Goal: Ask a question

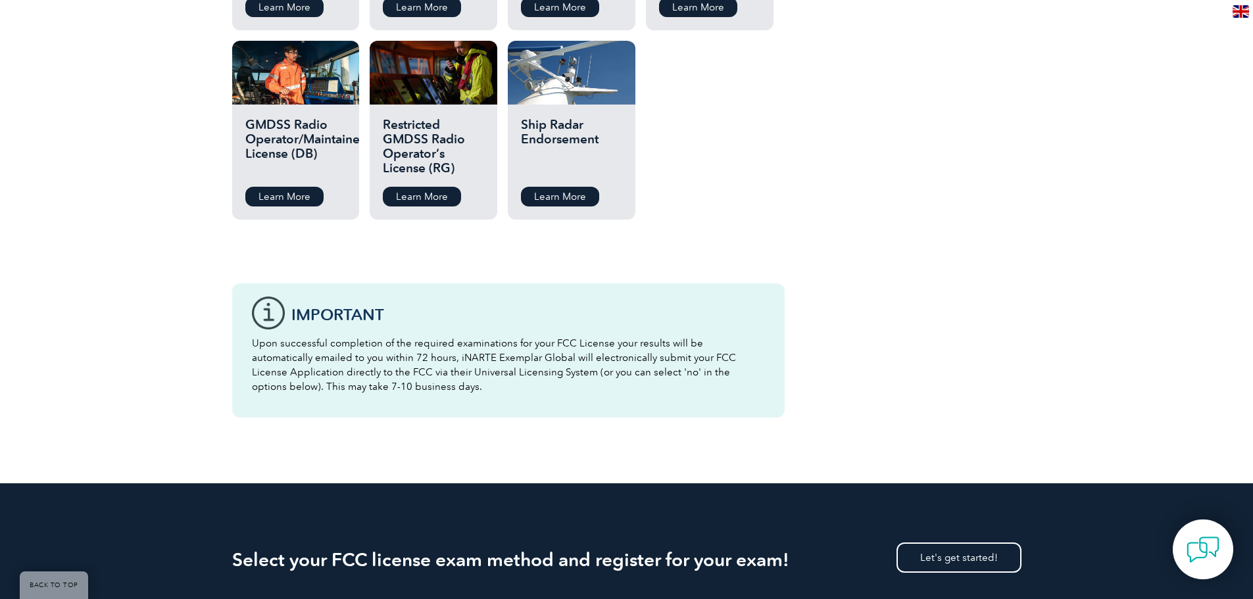
scroll to position [1842, 0]
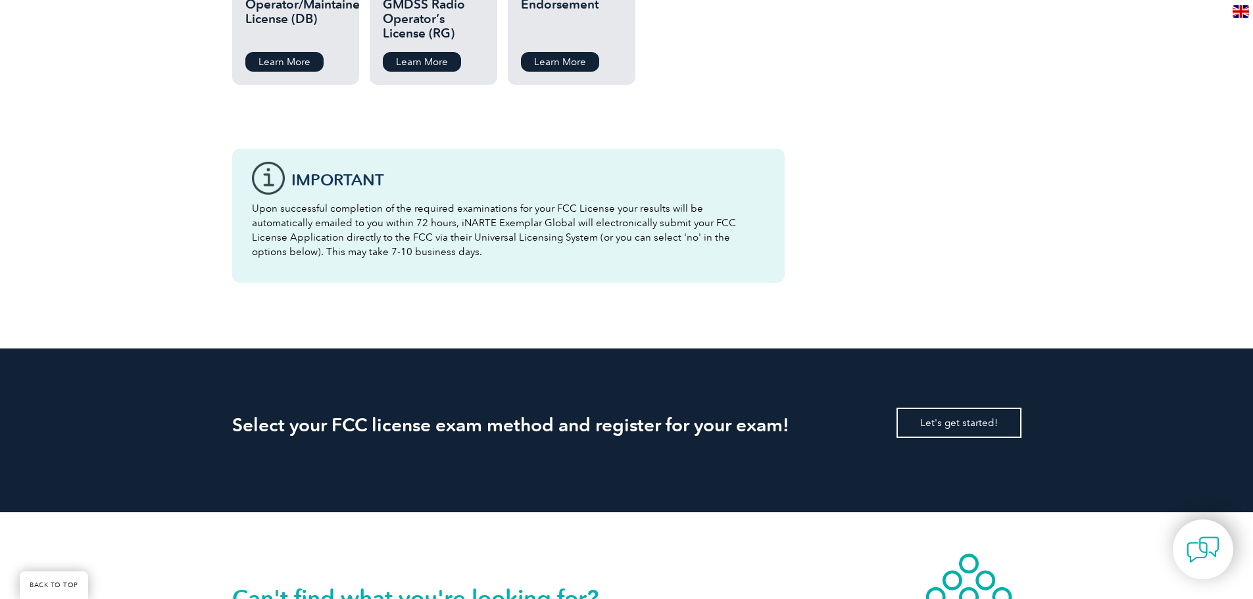
click at [972, 408] on link "Let's get started!" at bounding box center [959, 423] width 125 height 30
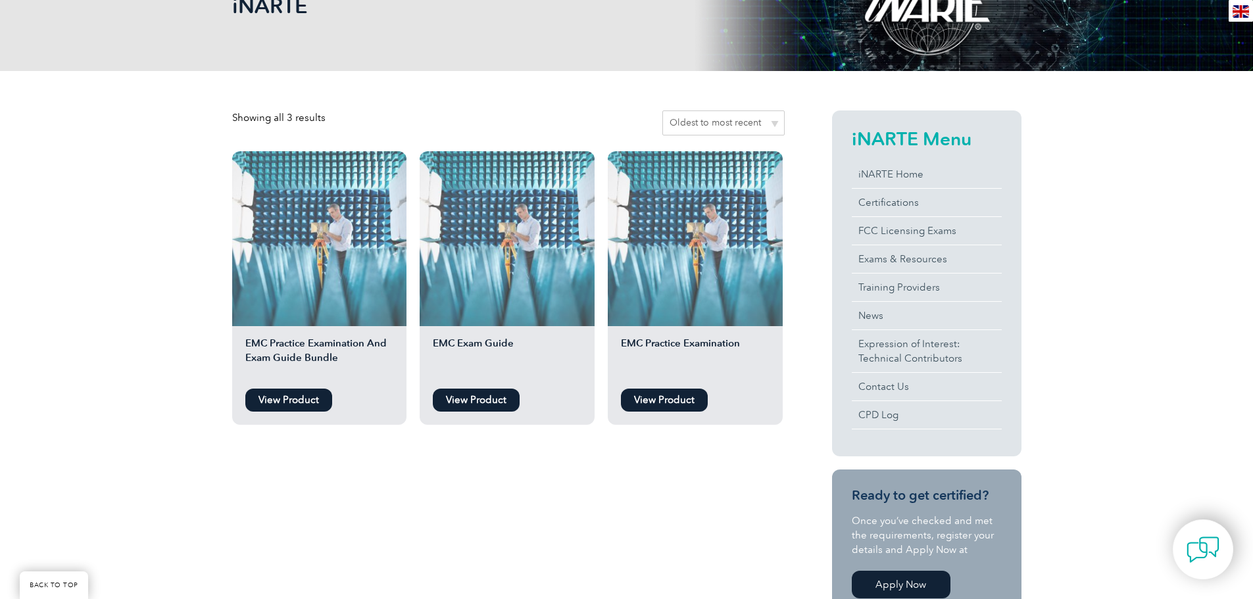
scroll to position [263, 0]
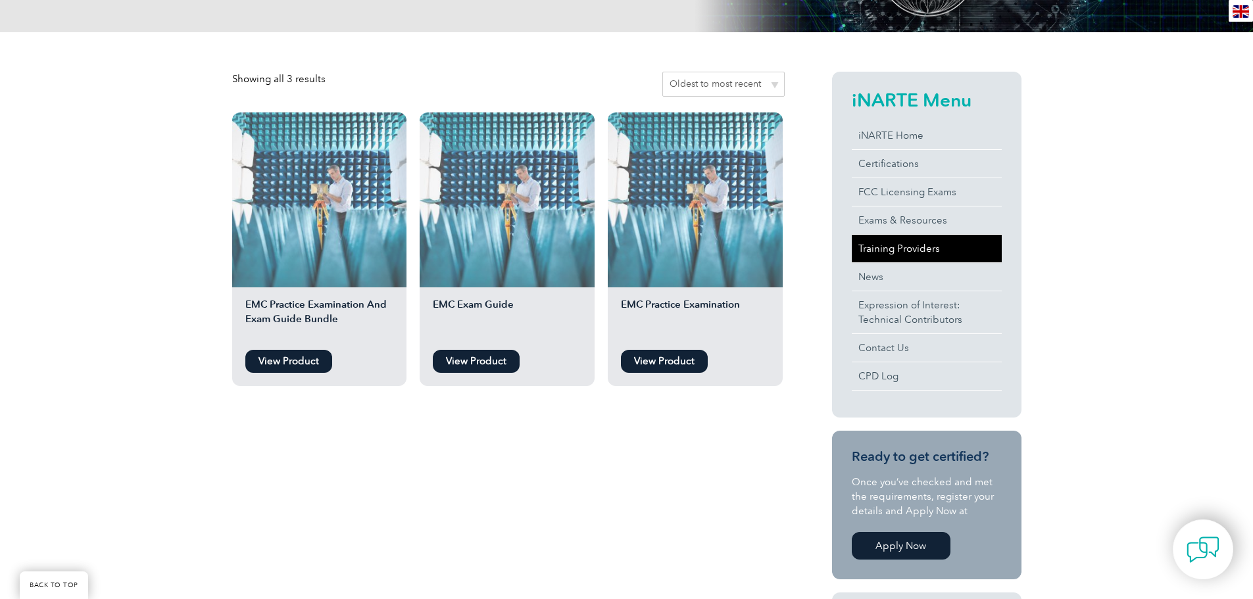
click at [881, 247] on link "Training Providers" at bounding box center [927, 249] width 150 height 28
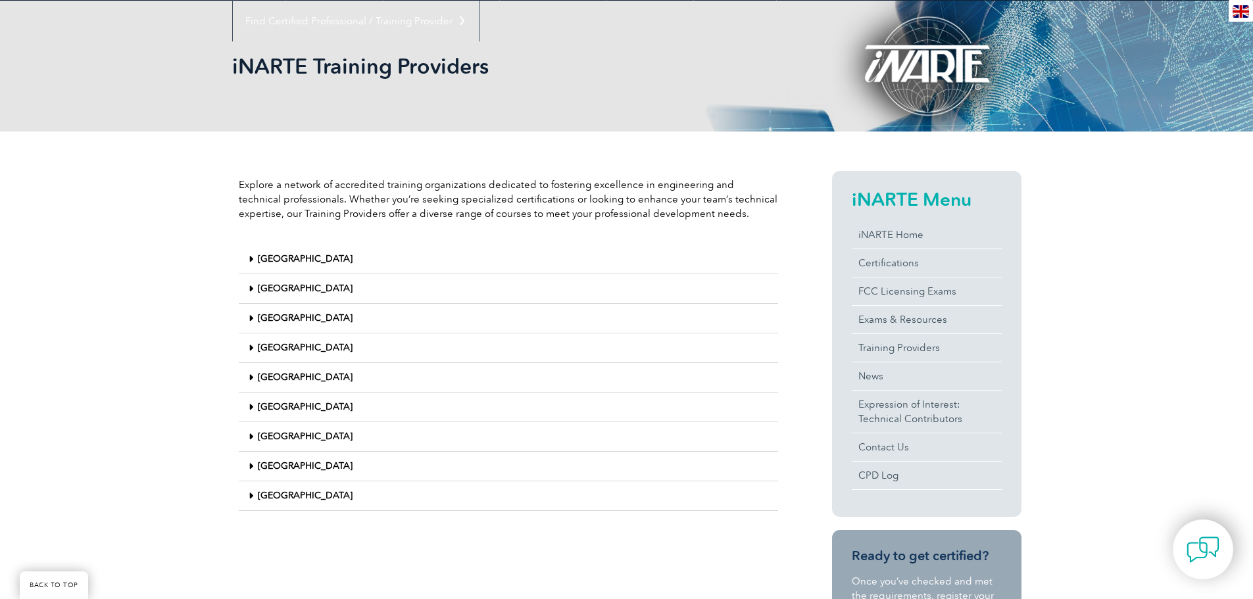
scroll to position [249, 0]
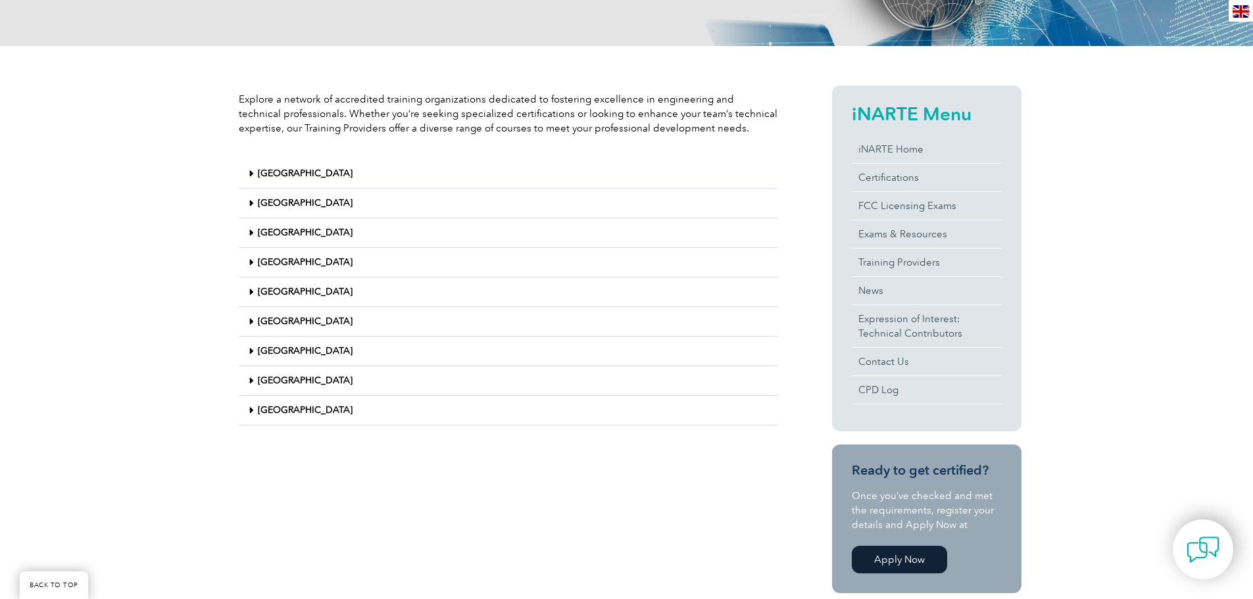
click at [283, 405] on link "[GEOGRAPHIC_DATA]" at bounding box center [305, 410] width 95 height 11
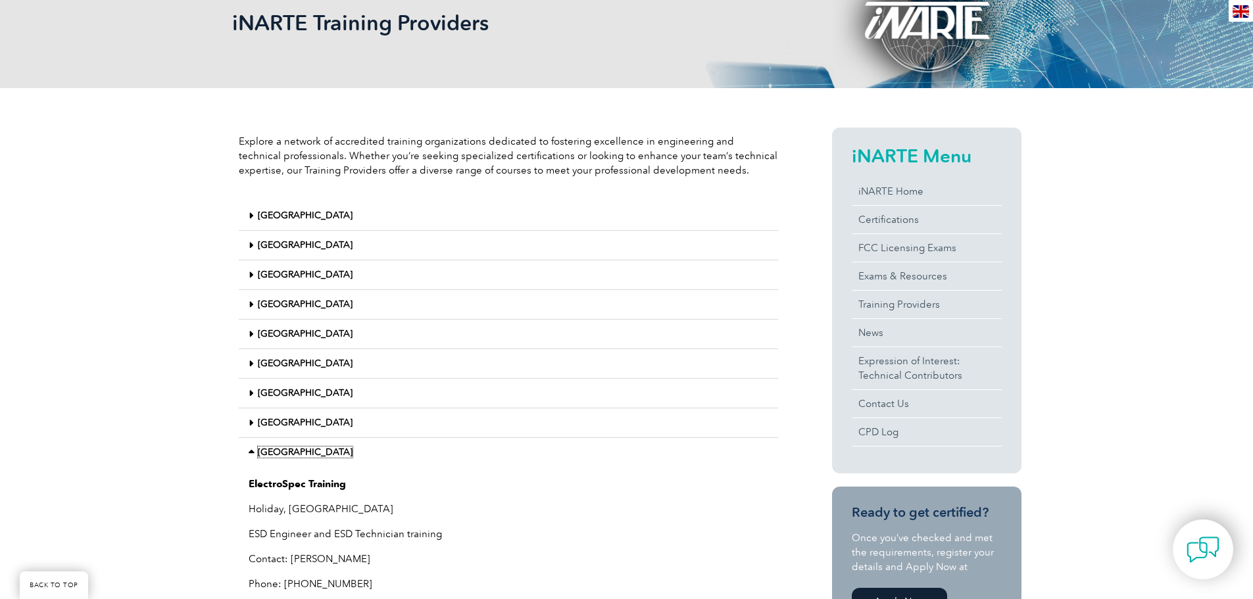
scroll to position [118, 0]
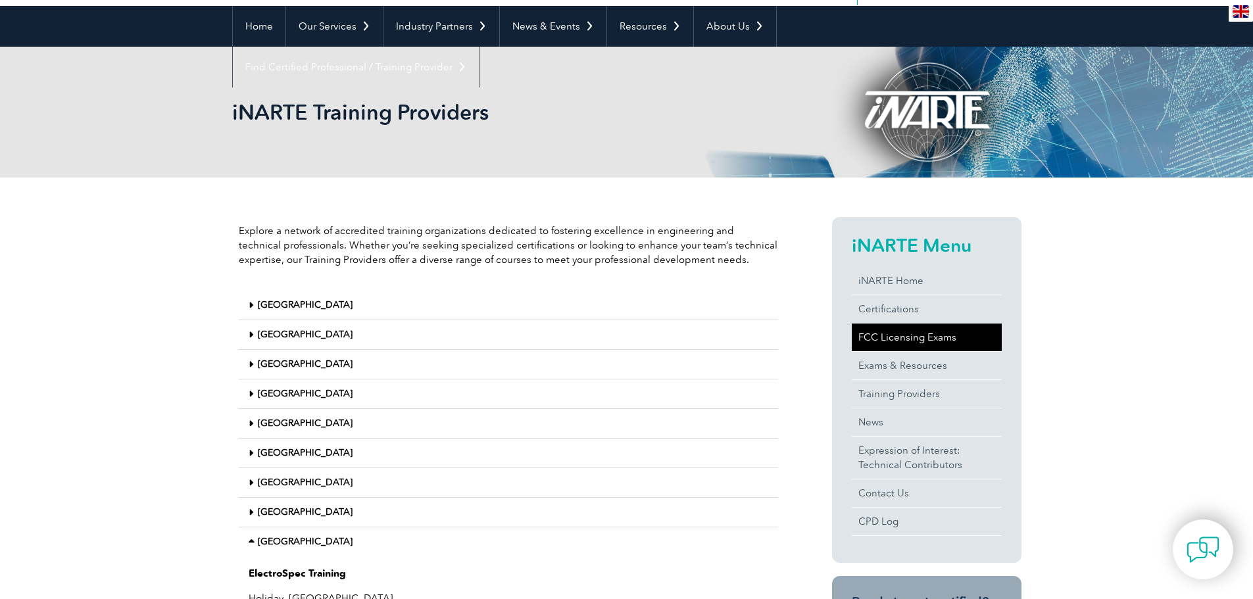
click at [873, 348] on link "FCC Licensing Exams" at bounding box center [927, 338] width 150 height 28
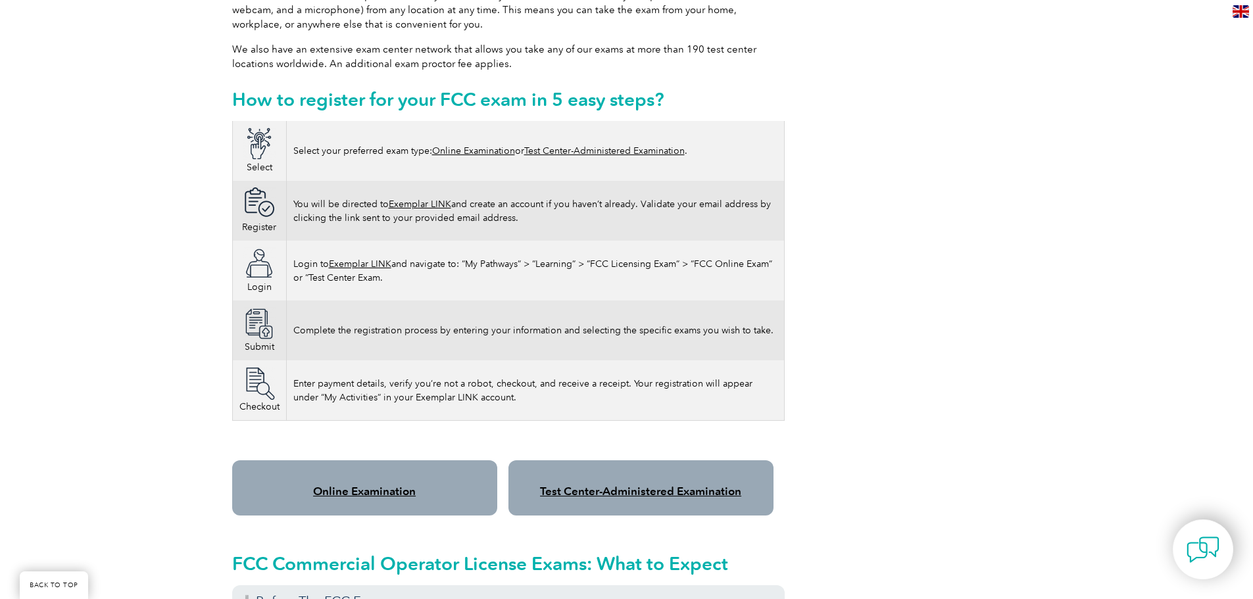
scroll to position [921, 0]
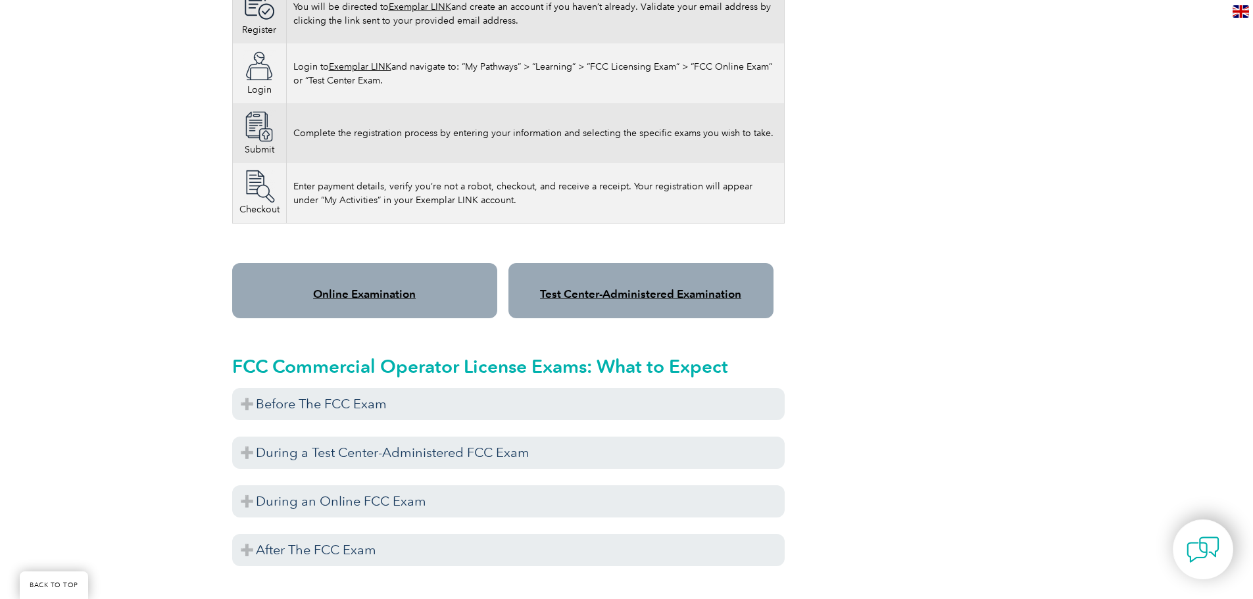
click at [370, 287] on link "Online Examination" at bounding box center [364, 293] width 103 height 13
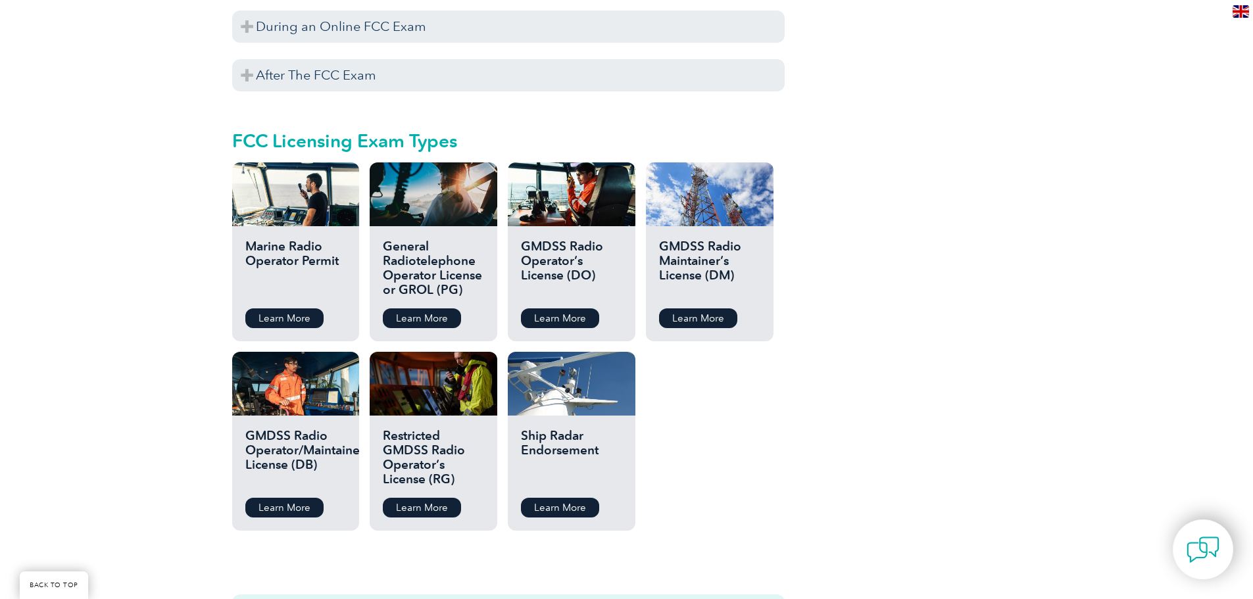
scroll to position [1644, 0]
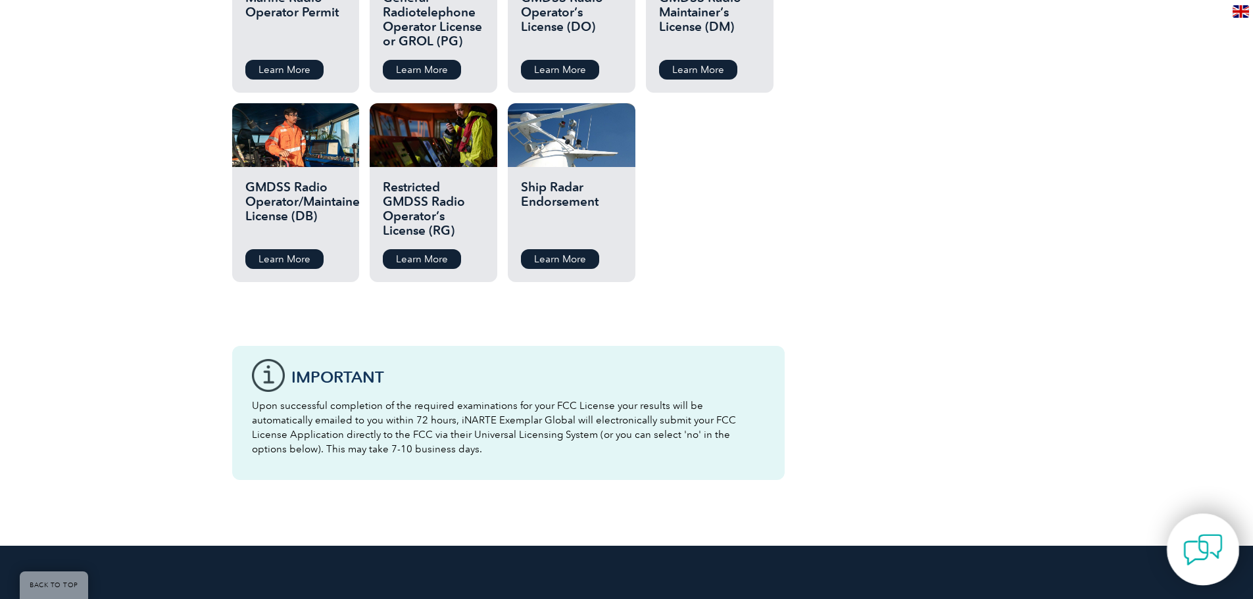
click at [1201, 541] on img at bounding box center [1202, 549] width 39 height 39
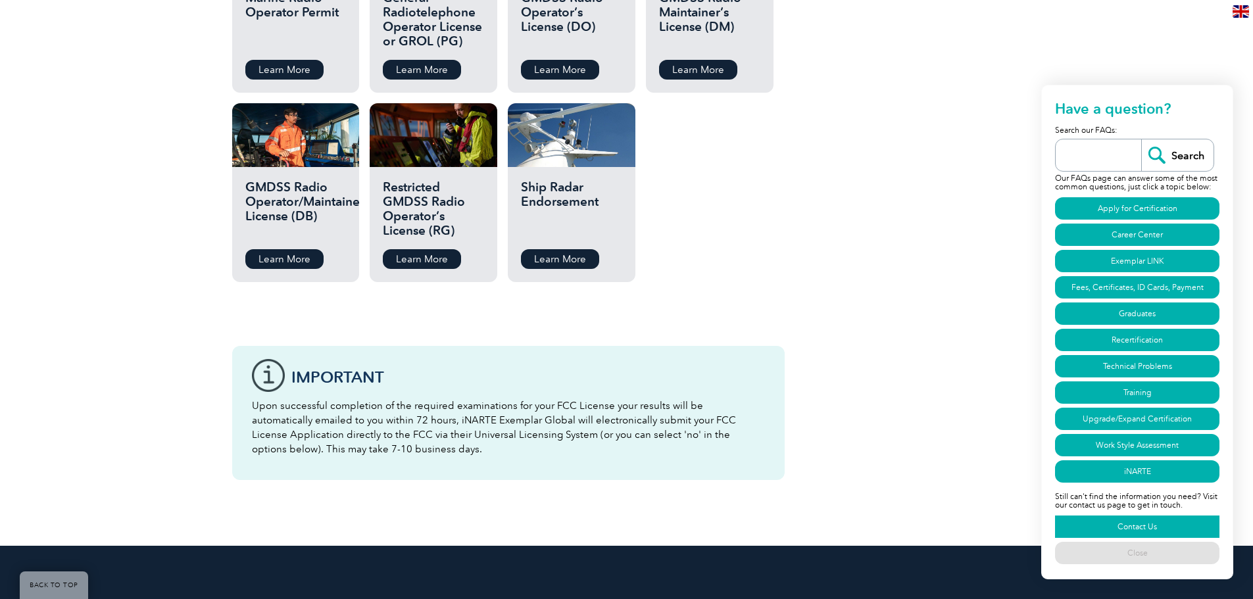
click at [1131, 520] on link "Contact Us" at bounding box center [1137, 527] width 164 height 22
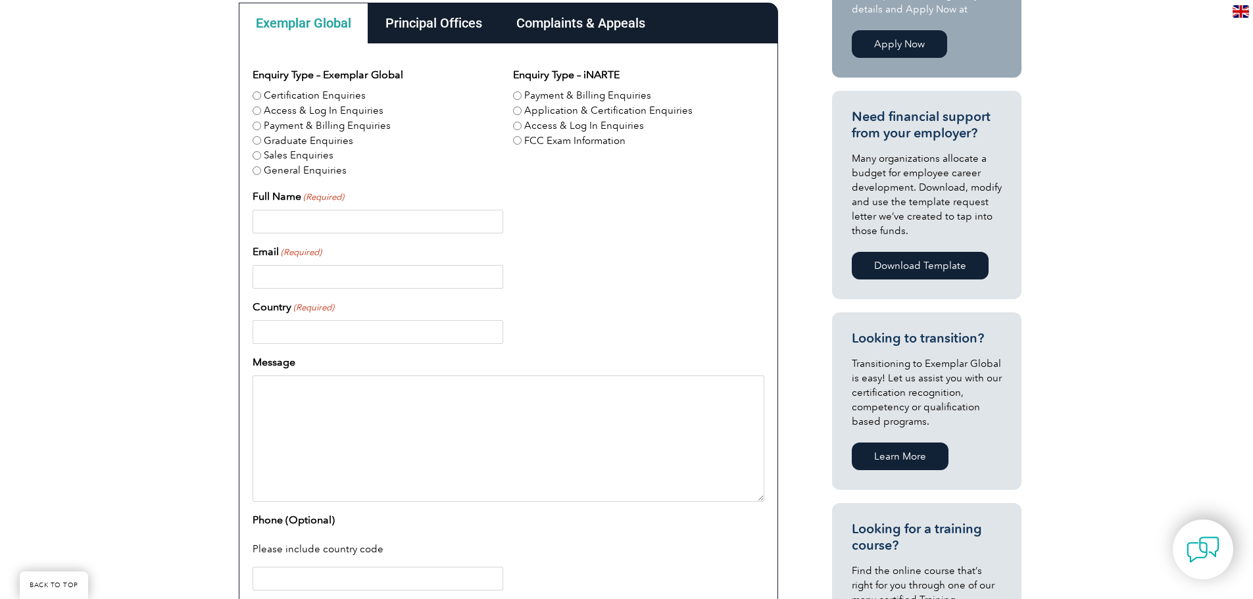
scroll to position [395, 0]
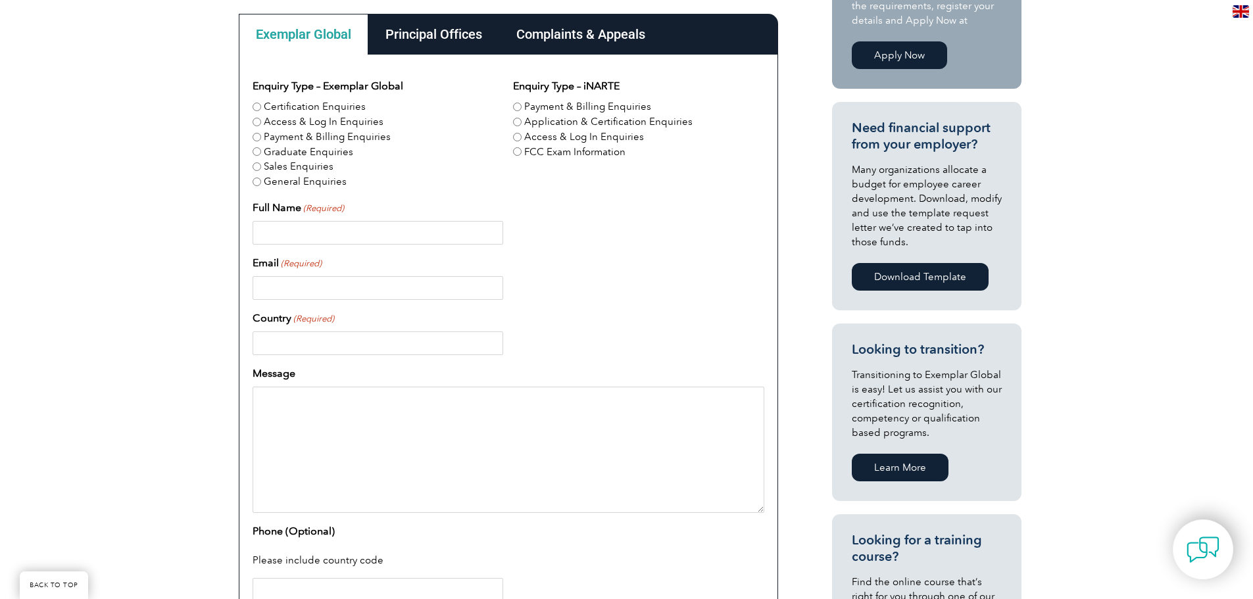
click at [495, 238] on input "Full Name (Required)" at bounding box center [378, 233] width 251 height 24
click at [360, 118] on label "Access & Log In Enquiries" at bounding box center [324, 121] width 120 height 15
click at [261, 118] on input "Access & Log In Enquiries" at bounding box center [257, 122] width 9 height 9
radio input "true"
click at [371, 239] on input "Full Name (Required)" at bounding box center [378, 233] width 251 height 24
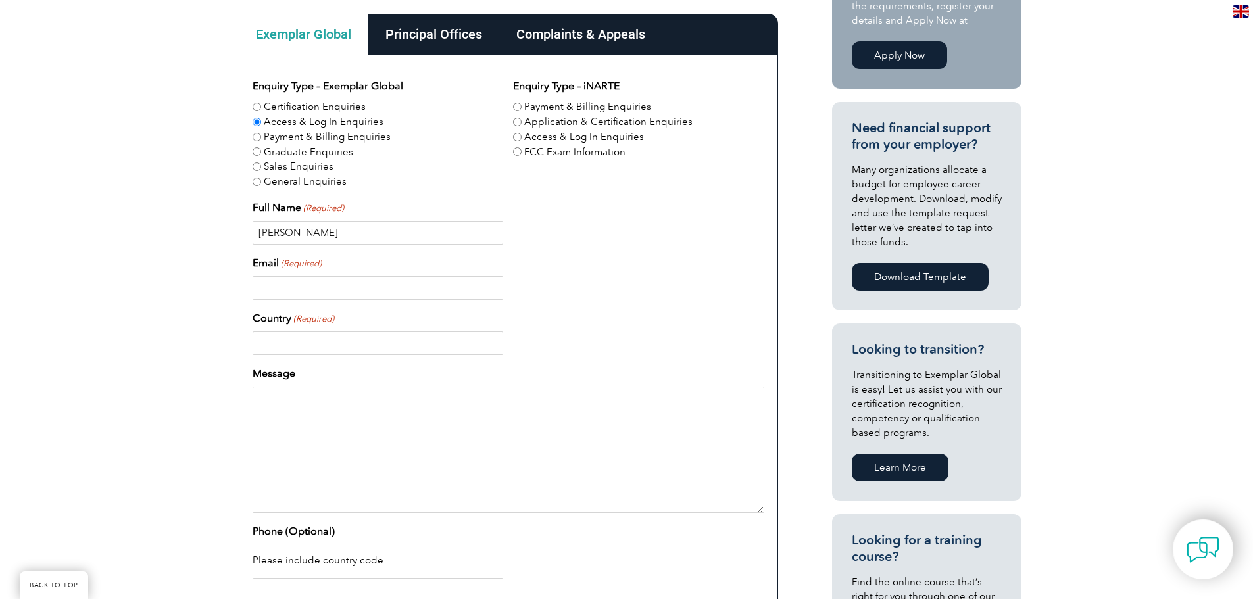
type input "[PERSON_NAME]"
type input "[PERSON_NAME][EMAIL_ADDRESS][PERSON_NAME][DOMAIN_NAME]"
type input "[GEOGRAPHIC_DATA]"
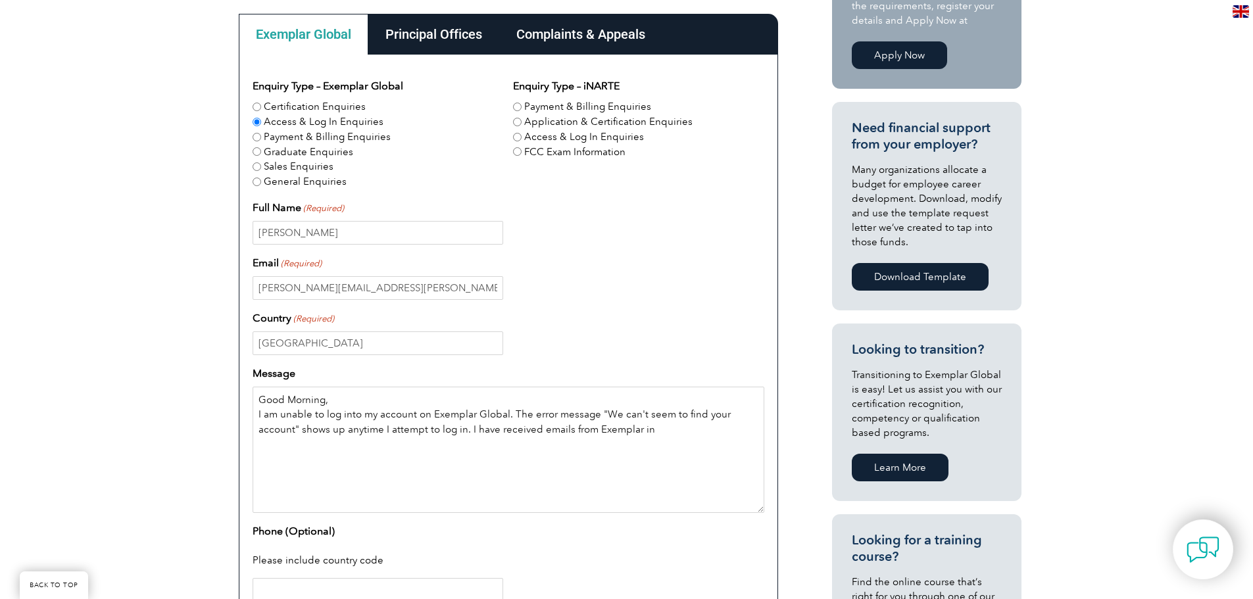
click at [645, 437] on textarea "Good Morning, I am unable to log into my account on Exemplar Global. The error …" at bounding box center [509, 450] width 512 height 126
click at [353, 454] on textarea "Good Morning, I am unable to log into my account on Exemplar Global. The error …" at bounding box center [509, 450] width 512 height 126
type textarea "Good Morning, I am unable to log into my account on Exemplar Global. The error …"
